Goal: Task Accomplishment & Management: Manage account settings

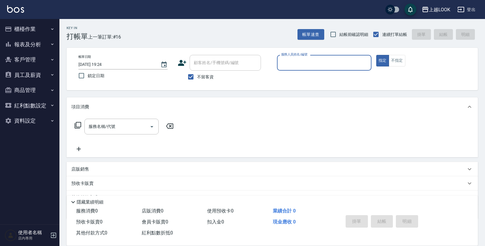
scroll to position [26, 0]
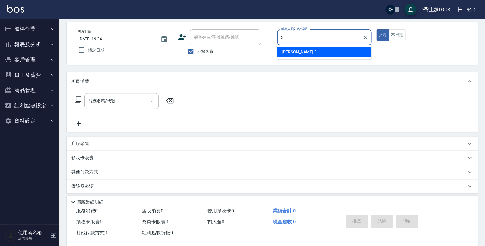
type input "[PERSON_NAME]-3"
type button "true"
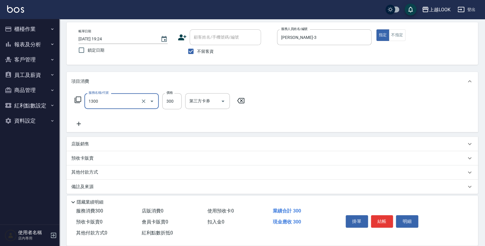
type input "一般洗髮(1300)"
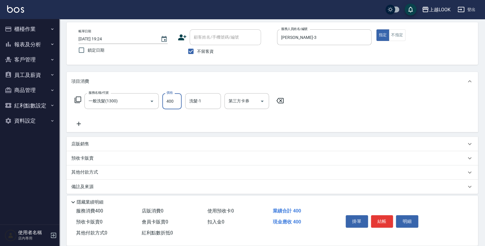
type input "400"
click at [390, 219] on button "結帳" at bounding box center [382, 221] width 22 height 12
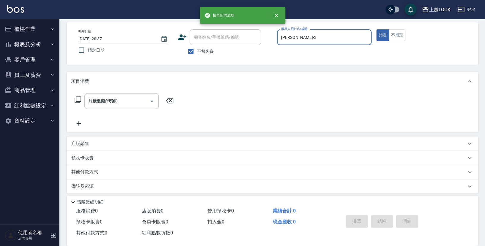
type input "[DATE] 20:37"
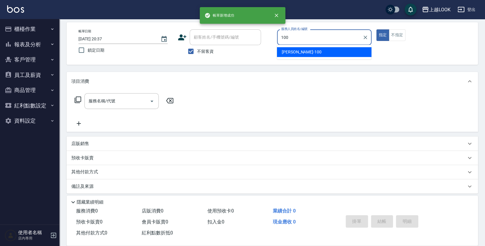
type input "[PERSON_NAME]-100"
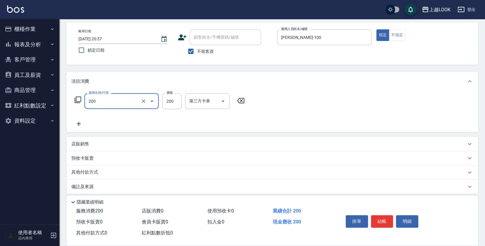
type input "剪髮(200)"
type input "250"
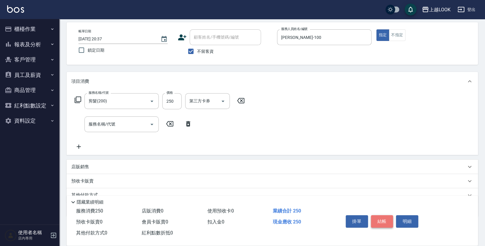
click at [376, 218] on button "結帳" at bounding box center [382, 221] width 22 height 12
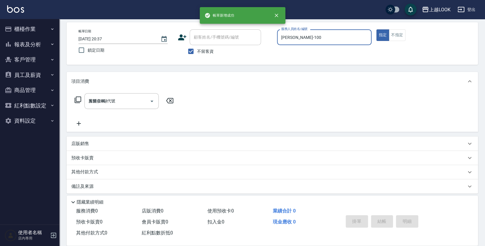
type input "2025/08/22 20:38"
click at [23, 46] on button "報表及分析" at bounding box center [29, 44] width 55 height 15
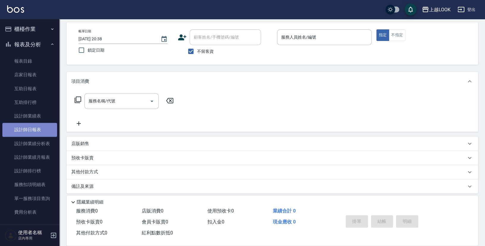
click at [34, 128] on link "設計師日報表" at bounding box center [29, 130] width 55 height 14
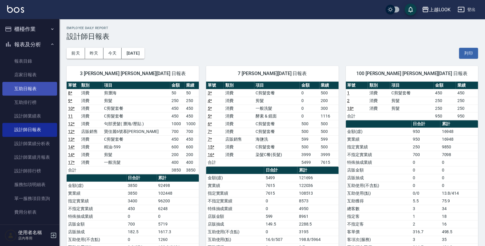
click at [27, 88] on link "互助日報表" at bounding box center [29, 89] width 55 height 14
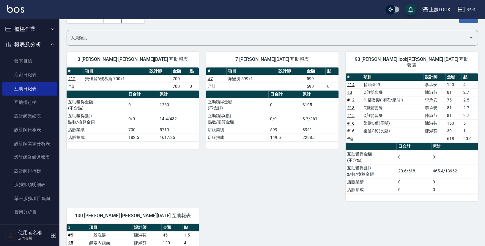
scroll to position [101, 0]
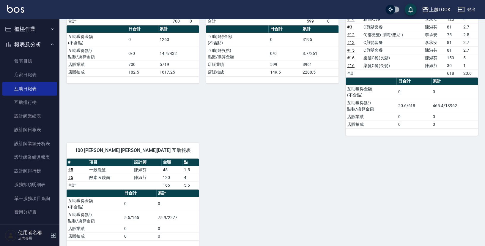
click at [22, 45] on button "報表及分析" at bounding box center [29, 44] width 55 height 15
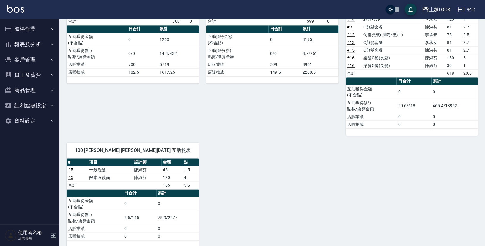
scroll to position [0, 0]
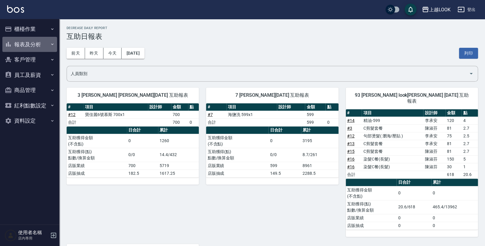
click at [29, 47] on button "報表及分析" at bounding box center [29, 44] width 55 height 15
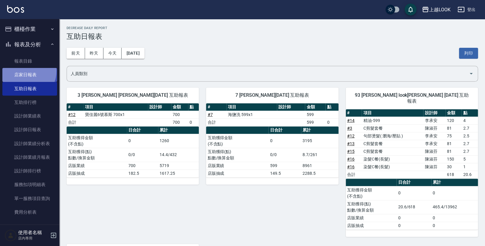
click at [24, 70] on link "店家日報表" at bounding box center [29, 75] width 55 height 14
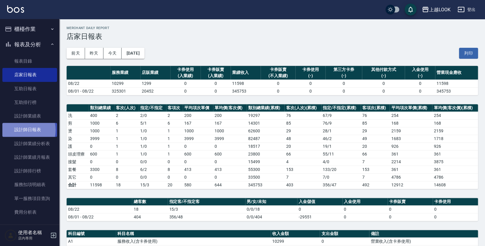
click at [22, 129] on link "設計師日報表" at bounding box center [29, 130] width 55 height 14
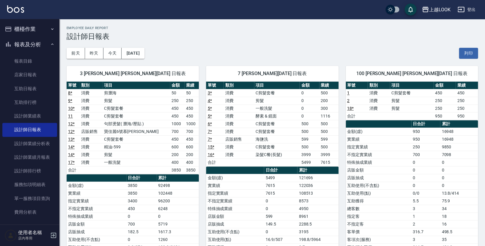
click at [20, 42] on button "報表及分析" at bounding box center [29, 44] width 55 height 15
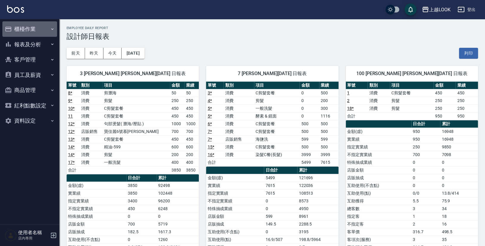
click at [34, 28] on button "櫃檯作業" at bounding box center [29, 28] width 55 height 15
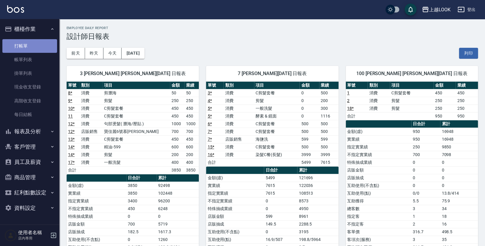
click at [29, 45] on link "打帳單" at bounding box center [29, 46] width 55 height 14
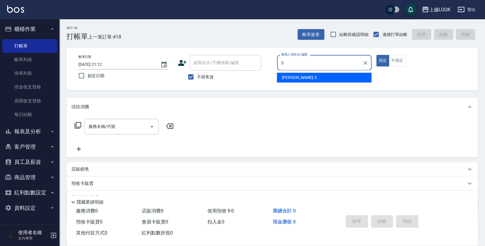
type input "Jason-3"
type button "true"
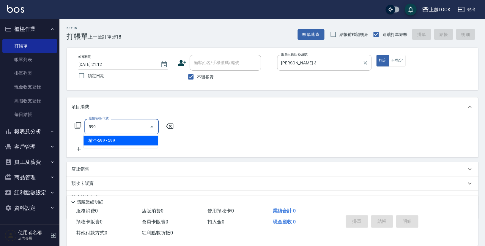
type input "精油-599(0599)"
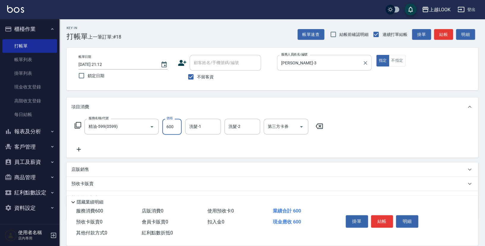
type input "600"
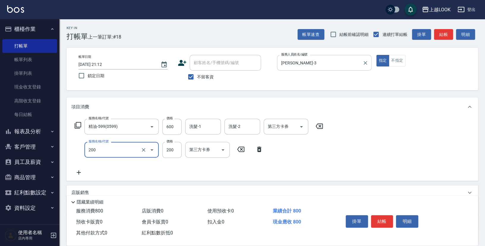
type input "剪髮(200)"
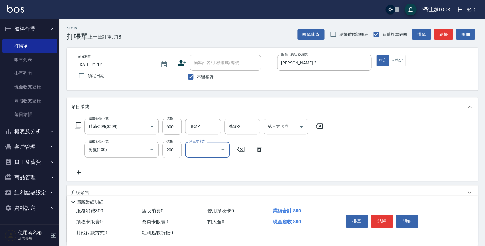
click at [302, 125] on icon "Open" at bounding box center [301, 126] width 7 height 7
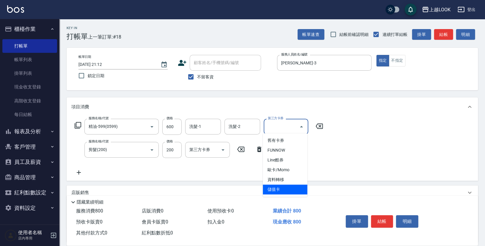
click at [280, 189] on span "儲值卡" at bounding box center [284, 190] width 45 height 10
type input "儲值卡"
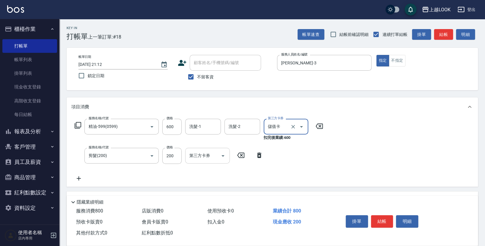
click at [224, 156] on icon "Open" at bounding box center [222, 155] width 7 height 7
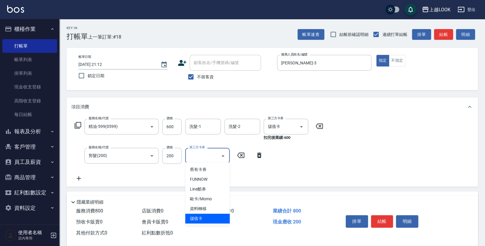
click at [220, 216] on span "儲值卡" at bounding box center [207, 219] width 45 height 10
type input "儲值卡"
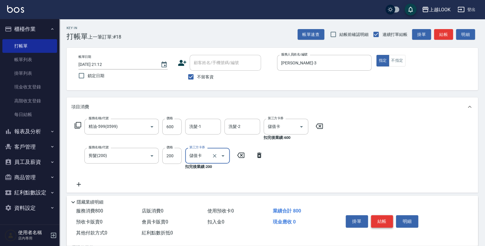
click at [386, 219] on button "結帳" at bounding box center [382, 221] width 22 height 12
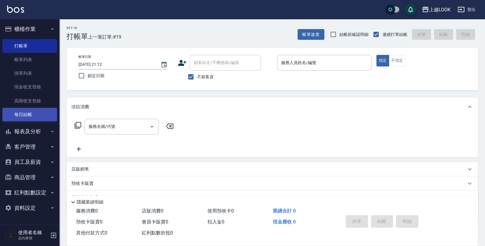
drag, startPoint x: 22, startPoint y: 105, endPoint x: 24, endPoint y: 110, distance: 6.0
click at [24, 110] on ul "打帳單 帳單列表 掛單列表 現金收支登錄 高階收支登錄 每日結帳" at bounding box center [29, 80] width 55 height 87
click at [26, 113] on link "每日結帳" at bounding box center [29, 115] width 55 height 14
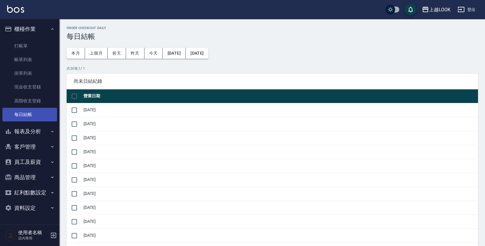
click at [34, 113] on link "每日結帳" at bounding box center [29, 115] width 55 height 14
click at [39, 112] on link "每日結帳" at bounding box center [29, 115] width 55 height 14
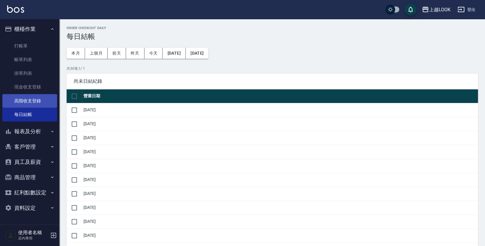
click at [33, 99] on link "高階收支登錄" at bounding box center [29, 101] width 55 height 14
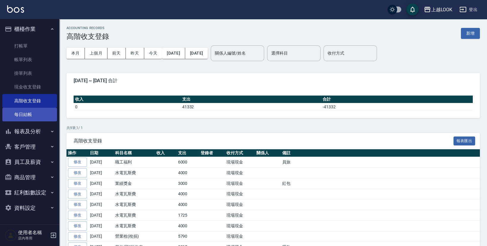
click at [37, 113] on link "每日結帳" at bounding box center [29, 115] width 55 height 14
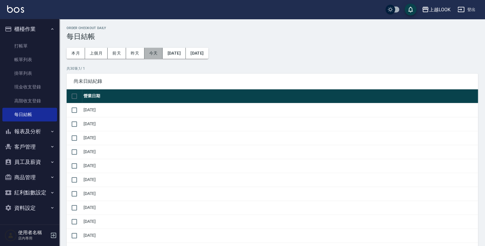
click at [152, 51] on button "今天" at bounding box center [153, 53] width 18 height 11
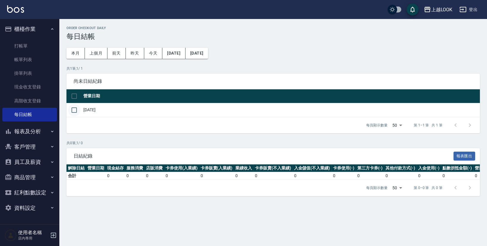
click at [74, 109] on input "checkbox" at bounding box center [74, 110] width 12 height 12
checkbox input "true"
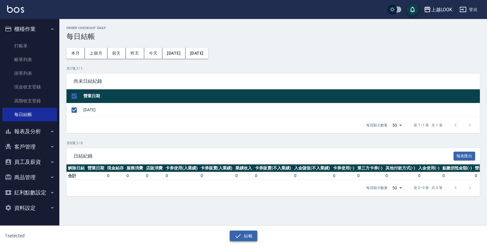
click at [249, 237] on button "結帳" at bounding box center [244, 236] width 28 height 11
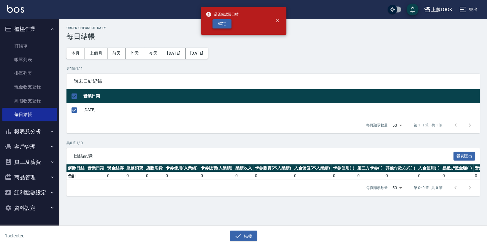
click at [221, 24] on button "確定" at bounding box center [222, 23] width 19 height 9
checkbox input "false"
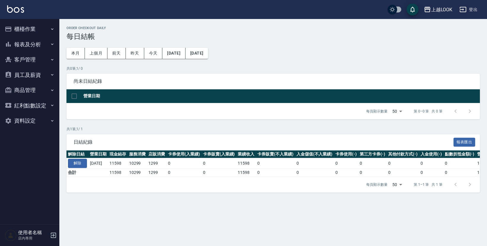
click at [31, 28] on button "櫃檯作業" at bounding box center [29, 28] width 55 height 15
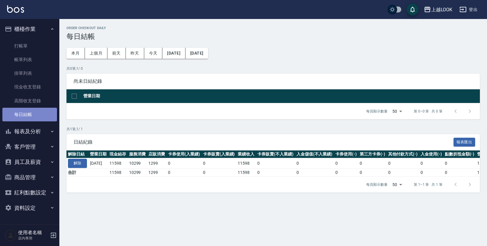
click at [37, 115] on link "每日結帳" at bounding box center [29, 115] width 55 height 14
click at [82, 53] on button "本月" at bounding box center [76, 53] width 18 height 11
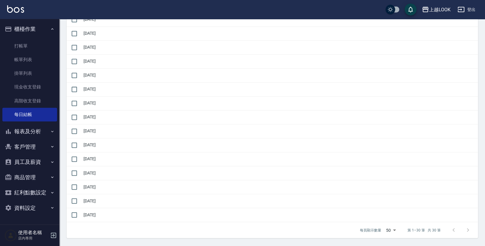
scroll to position [285, 0]
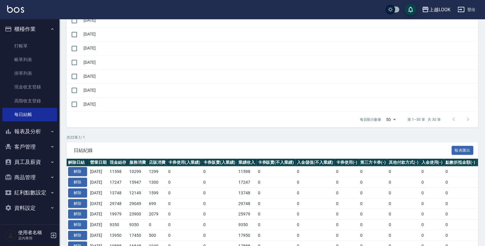
click at [36, 131] on button "報表及分析" at bounding box center [29, 131] width 55 height 15
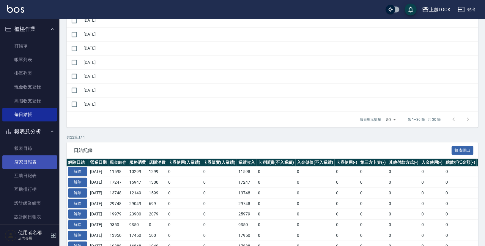
click at [39, 159] on link "店家日報表" at bounding box center [29, 162] width 55 height 14
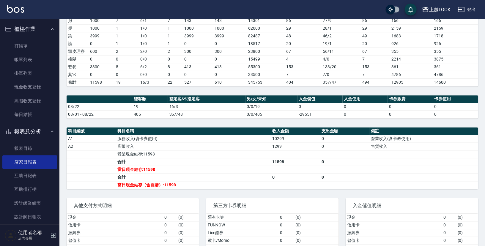
scroll to position [93, 0]
